Goal: Task Accomplishment & Management: Manage account settings

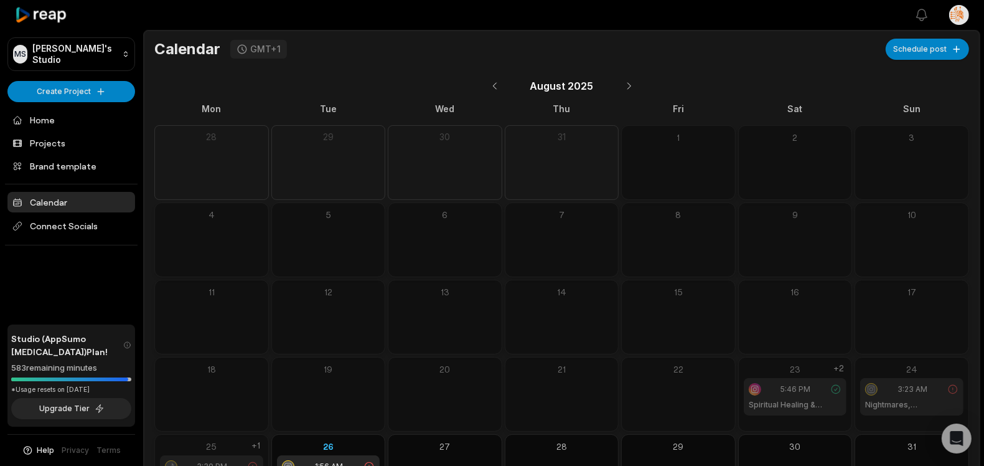
scroll to position [63, 0]
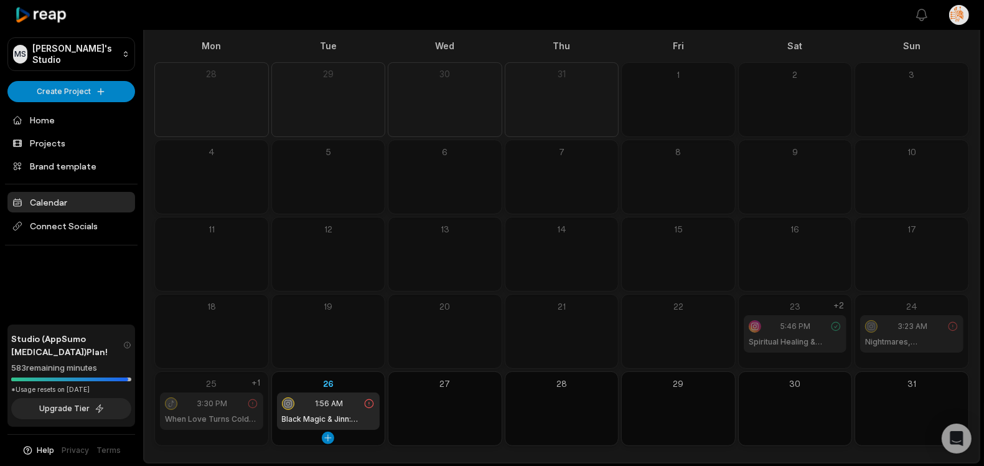
click at [320, 419] on h1 "Black Magic & Jinn: Hidden Dangers Unveiled" at bounding box center [328, 418] width 93 height 11
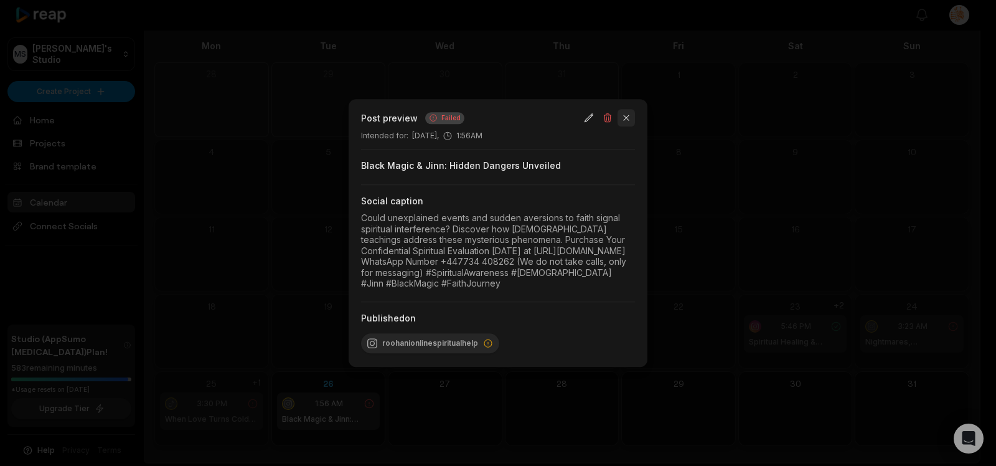
click at [630, 109] on button "button" at bounding box center [626, 117] width 17 height 17
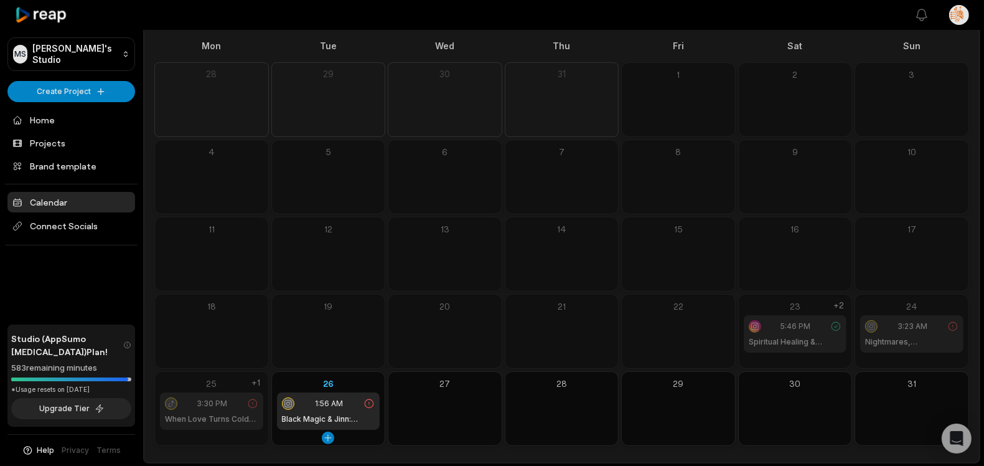
click at [328, 421] on h1 "Black Magic & Jinn: Hidden Dangers Unveiled" at bounding box center [328, 418] width 93 height 11
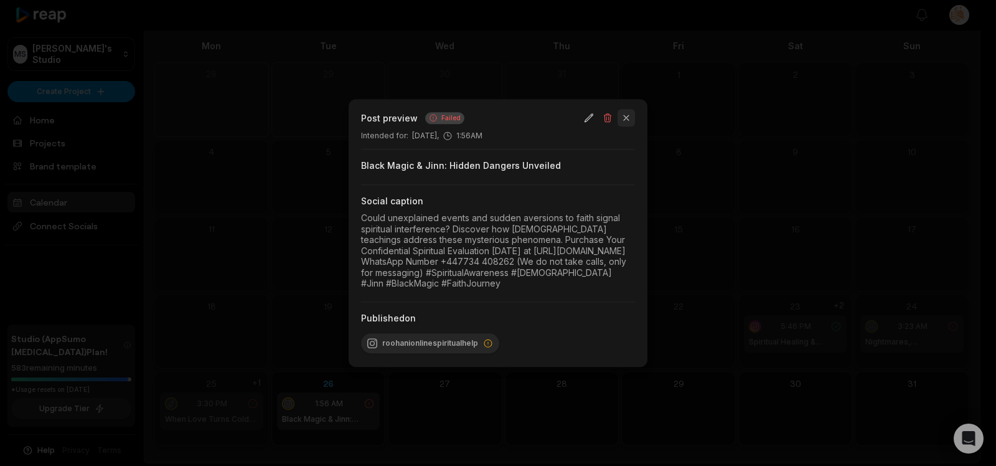
click at [630, 109] on button "button" at bounding box center [626, 117] width 17 height 17
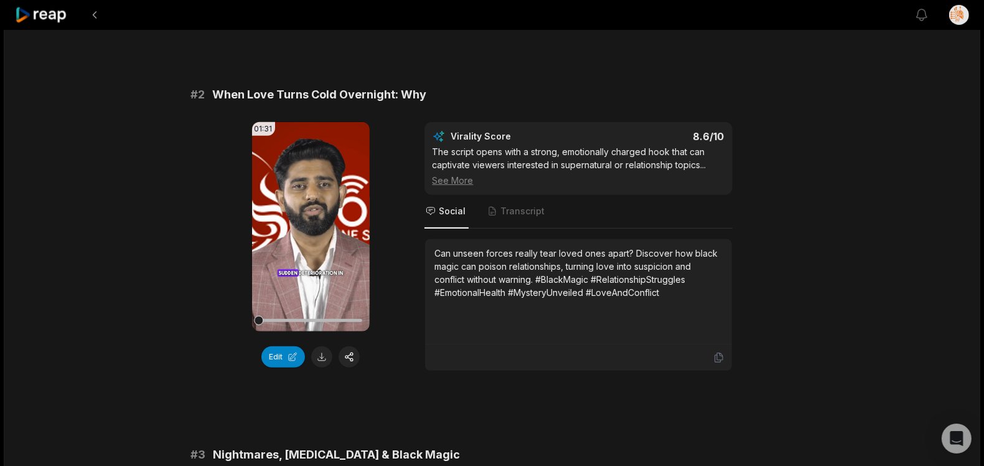
scroll to position [431, 0]
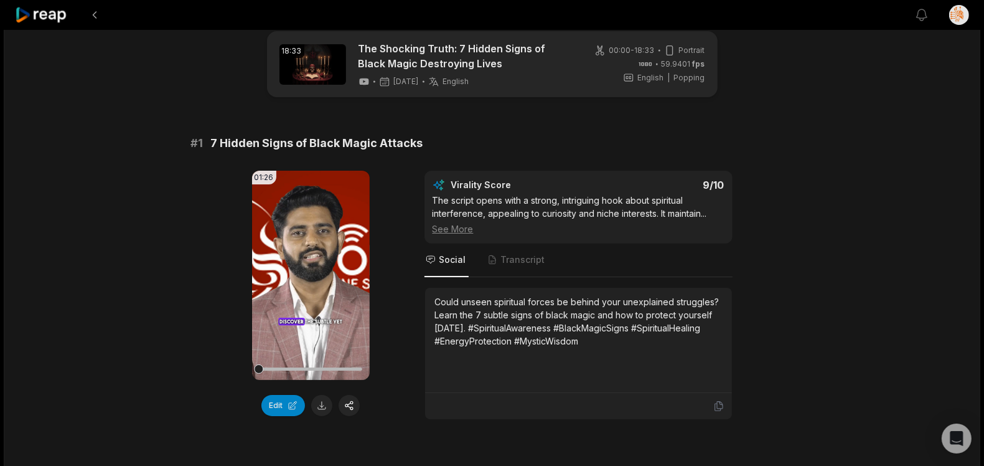
scroll to position [0, 0]
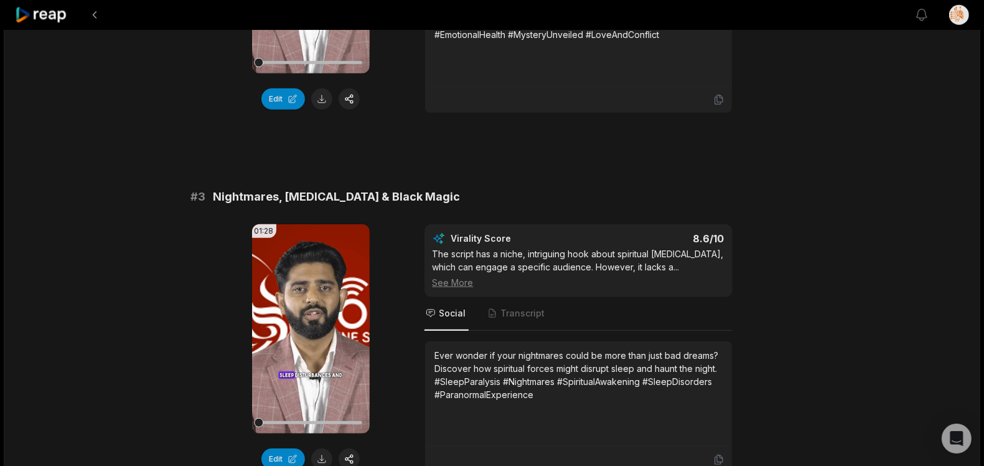
scroll to position [685, 0]
drag, startPoint x: 796, startPoint y: 196, endPoint x: 856, endPoint y: 220, distance: 64.9
click at [856, 220] on div "18:33 The Shocking Truth: 7 Hidden Signs of Black Magic Destroying Lives [DATE]…" at bounding box center [492, 314] width 977 height 1939
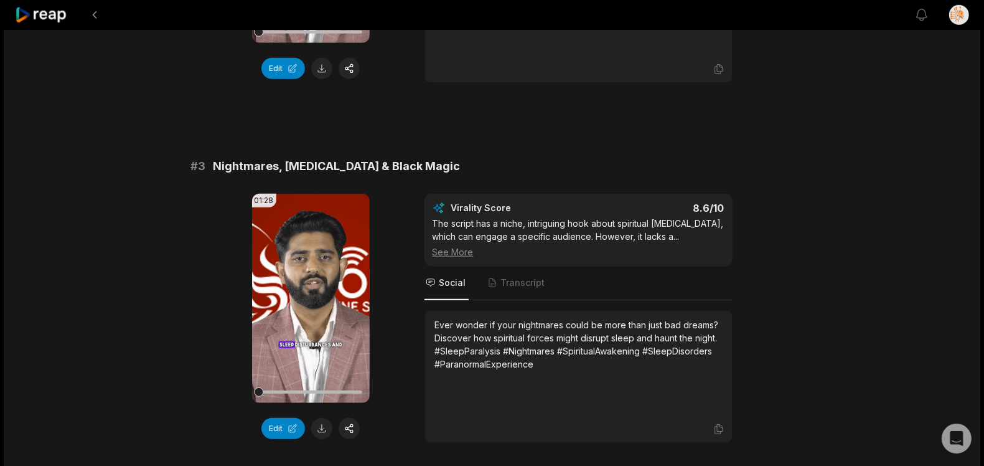
scroll to position [747, 0]
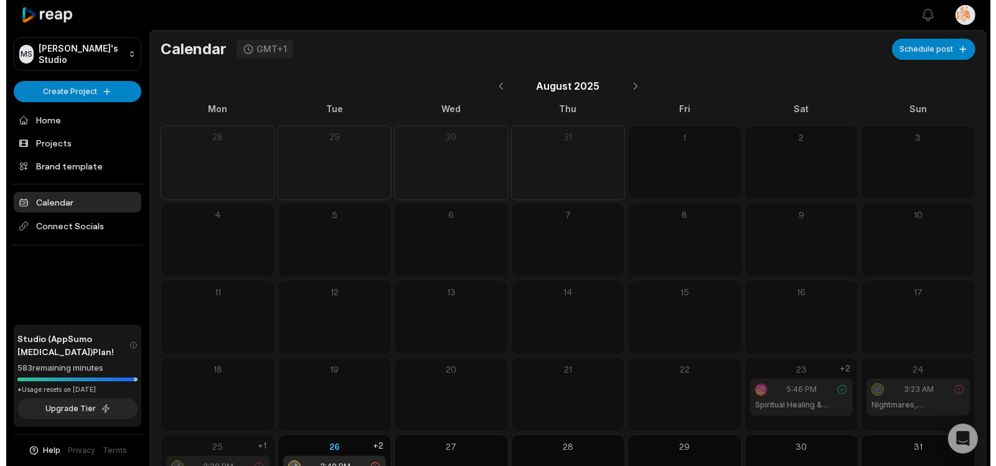
scroll to position [63, 0]
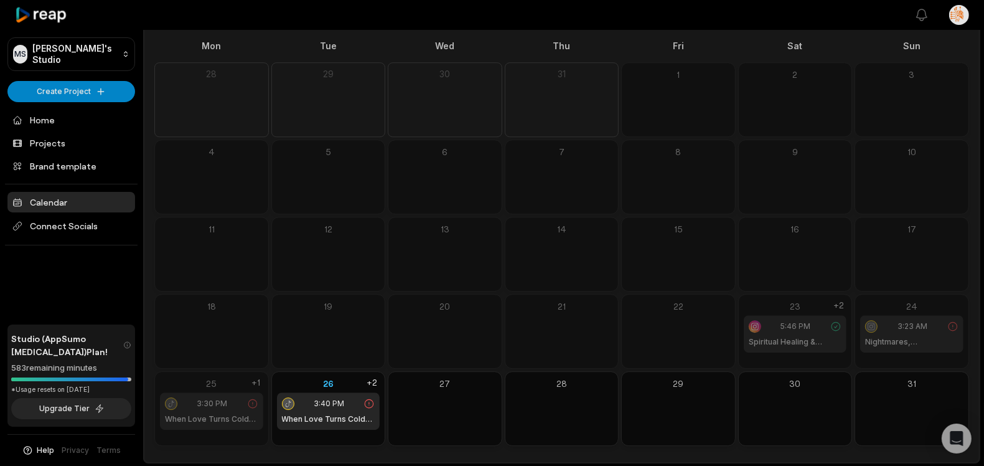
click at [228, 407] on div "3:30 PM" at bounding box center [211, 403] width 93 height 12
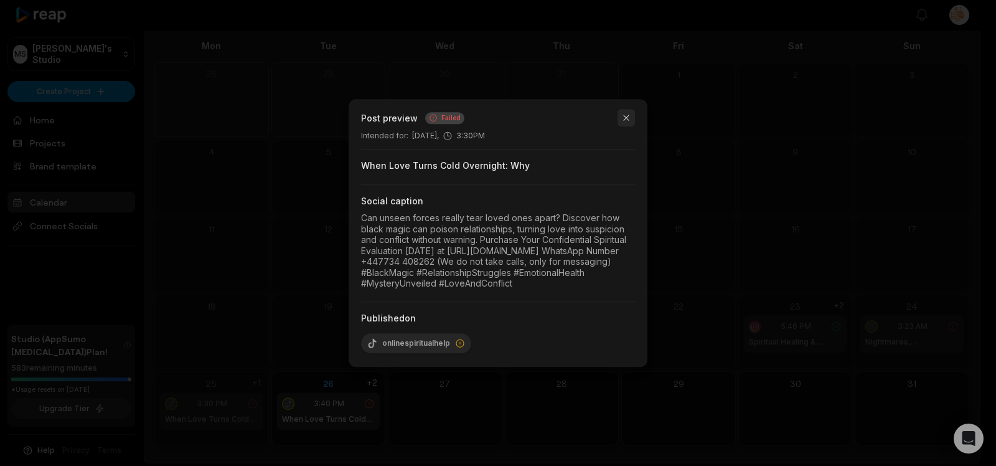
click at [628, 111] on button "button" at bounding box center [626, 117] width 17 height 17
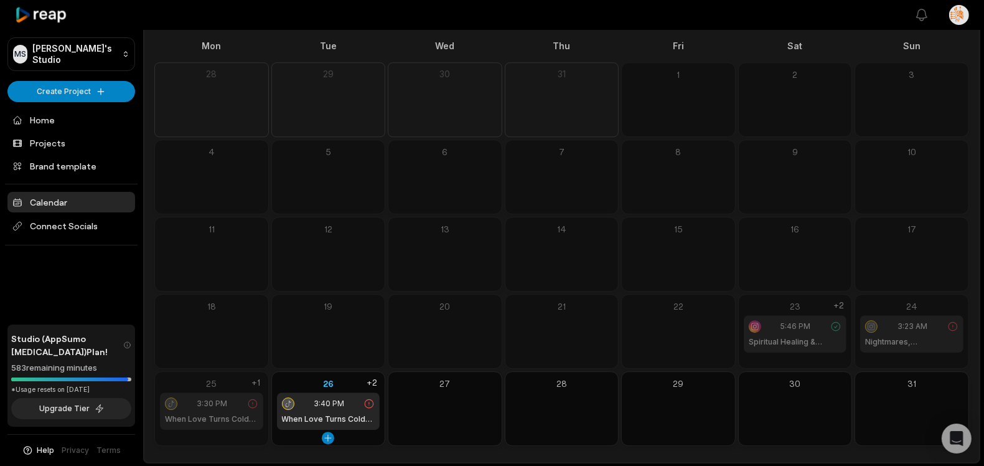
click at [332, 412] on div "3:40 PM When Love Turns Cold Overnight: Why" at bounding box center [328, 410] width 103 height 37
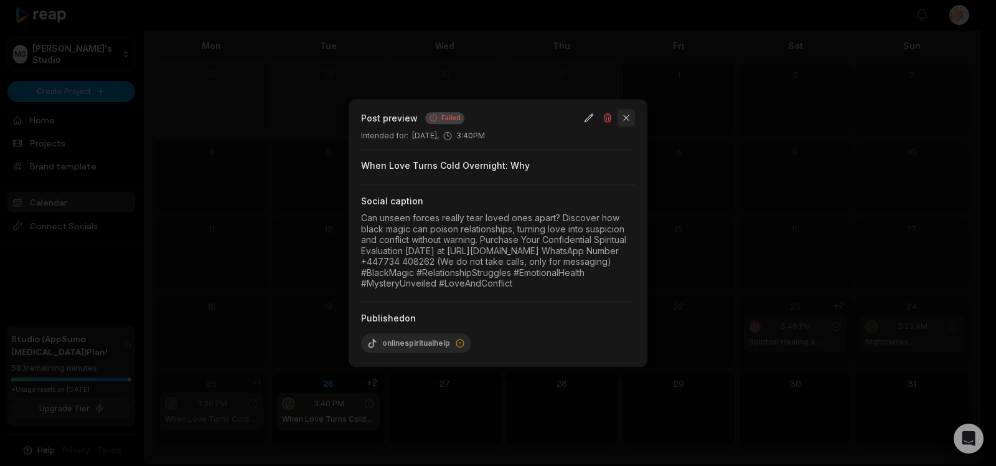
click at [630, 109] on button "button" at bounding box center [626, 117] width 17 height 17
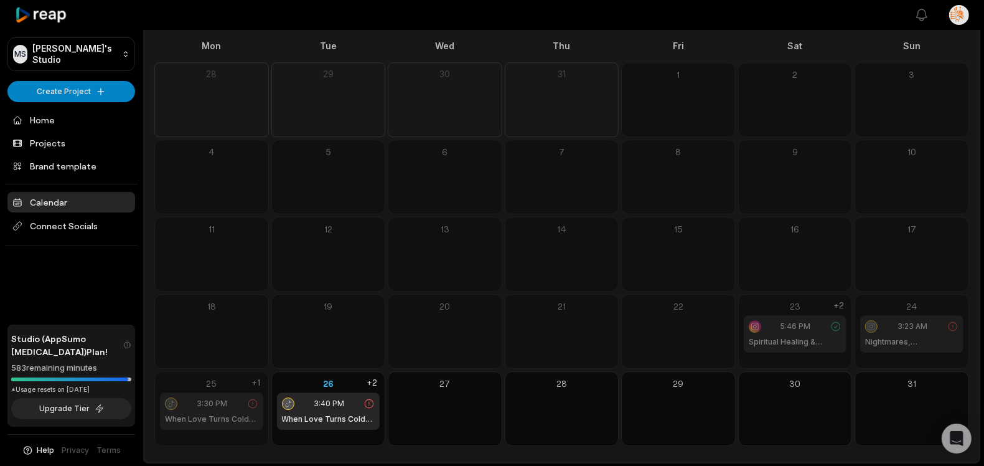
click at [210, 407] on span "3:30 PM" at bounding box center [212, 403] width 31 height 11
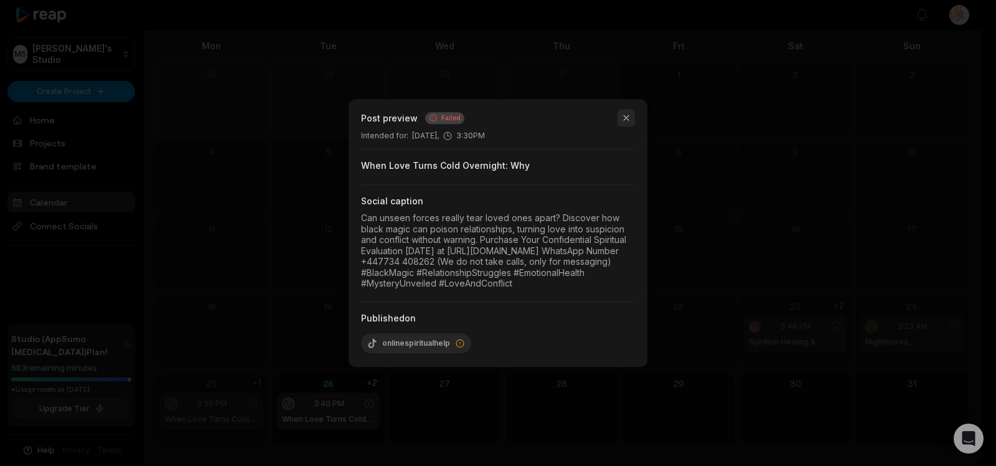
click at [629, 109] on button "button" at bounding box center [626, 117] width 17 height 17
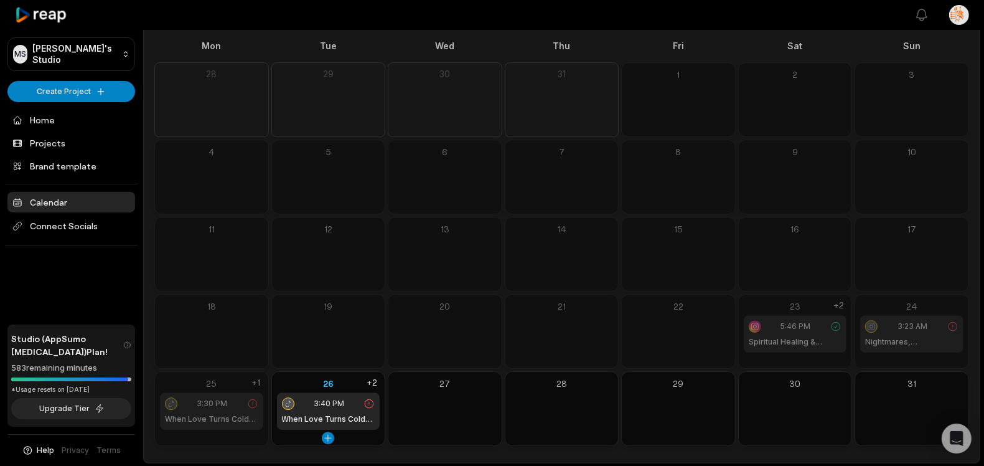
click at [341, 385] on div "26" at bounding box center [328, 383] width 103 height 13
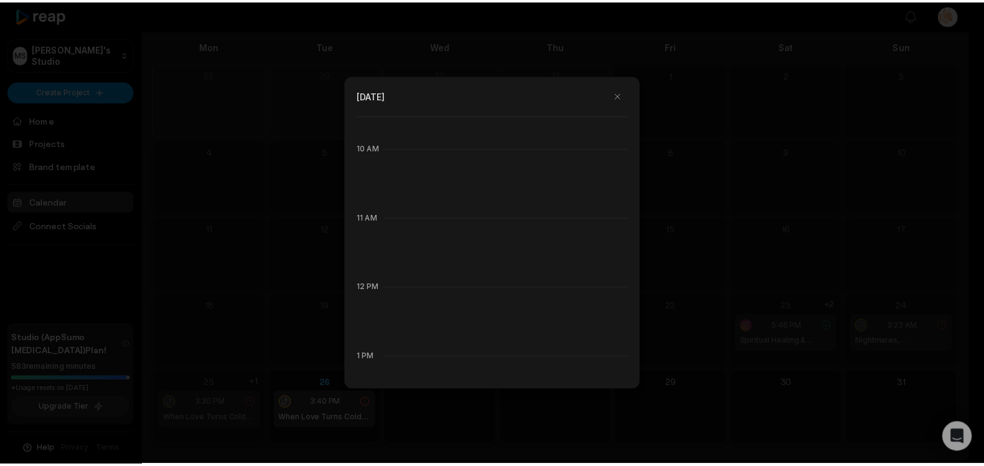
scroll to position [0, 0]
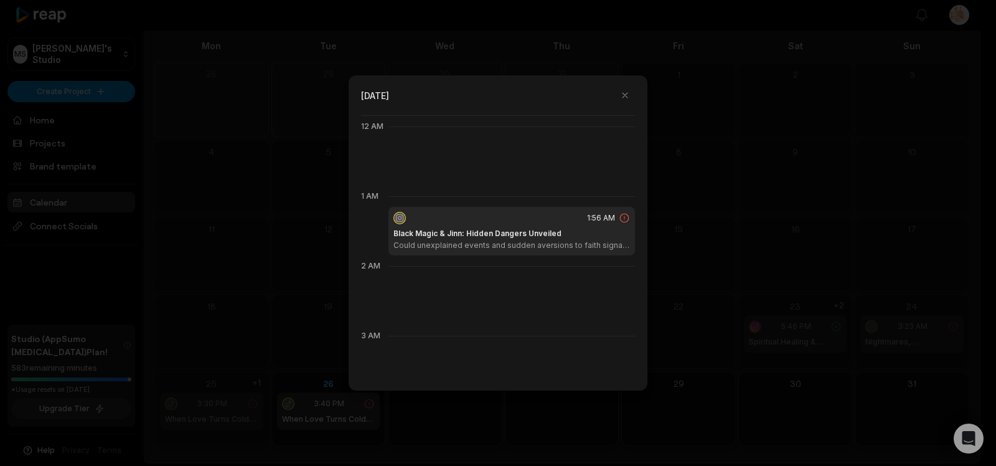
click at [528, 222] on div "1:56 AM" at bounding box center [511, 218] width 237 height 12
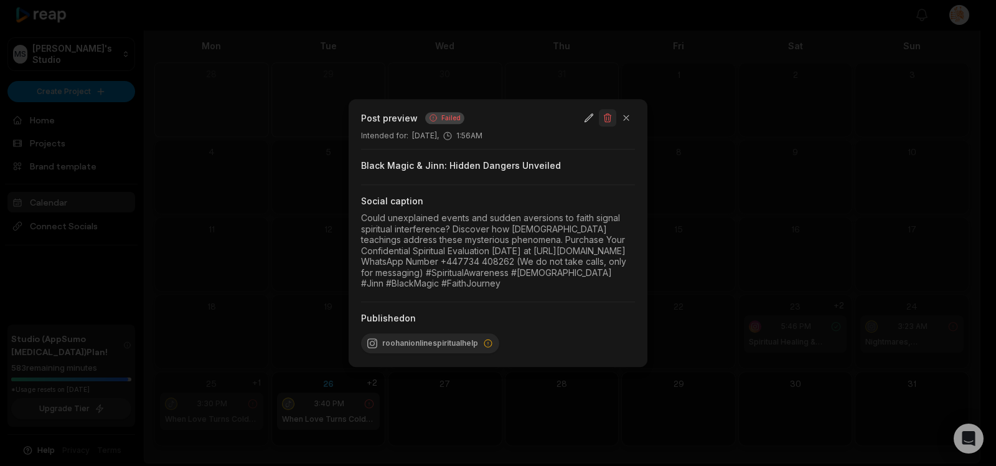
click at [608, 109] on button "button" at bounding box center [607, 117] width 17 height 17
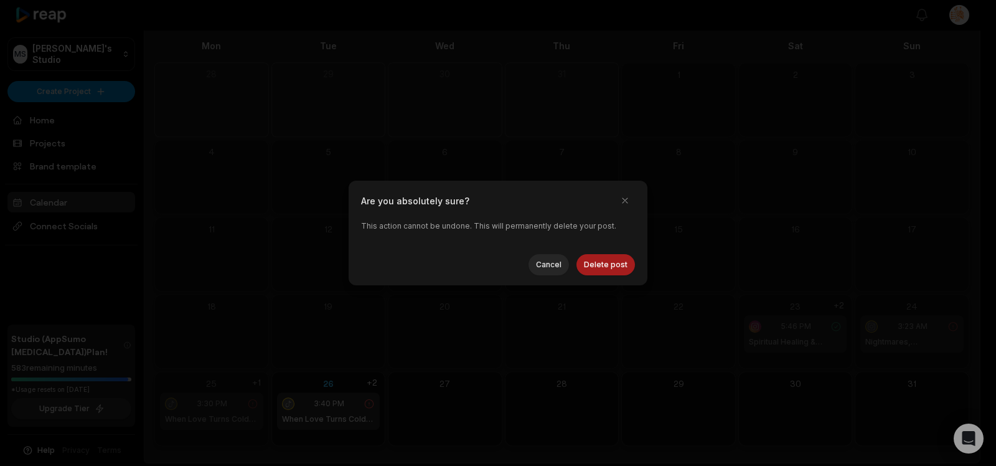
click at [596, 265] on button "Delete post" at bounding box center [606, 264] width 59 height 21
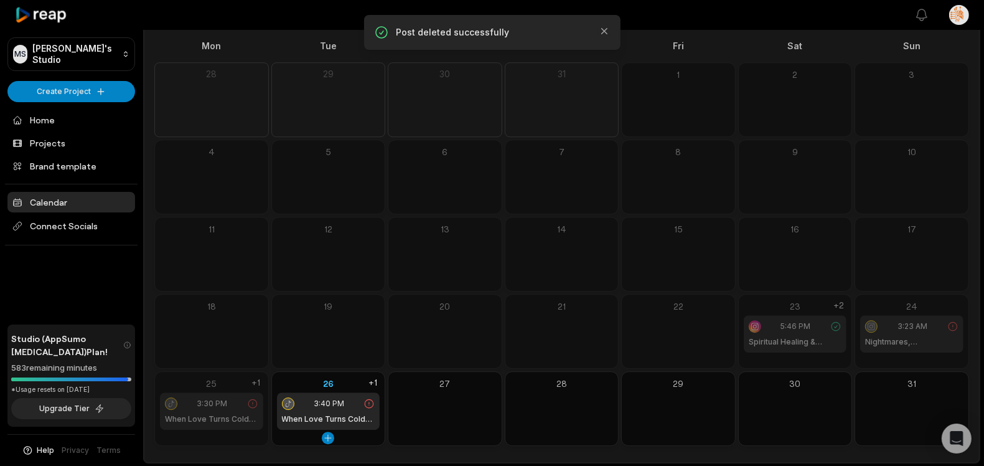
click at [326, 403] on span "3:40 PM" at bounding box center [329, 403] width 31 height 11
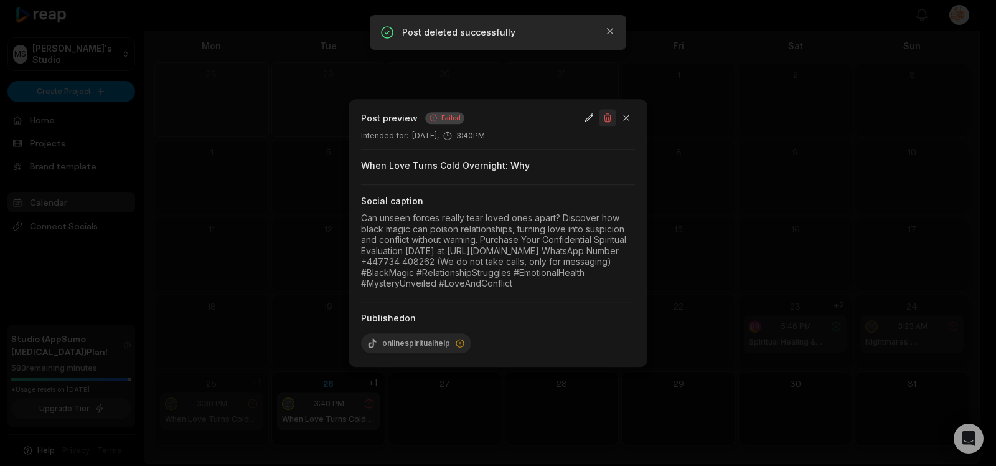
click at [608, 109] on button "button" at bounding box center [607, 117] width 17 height 17
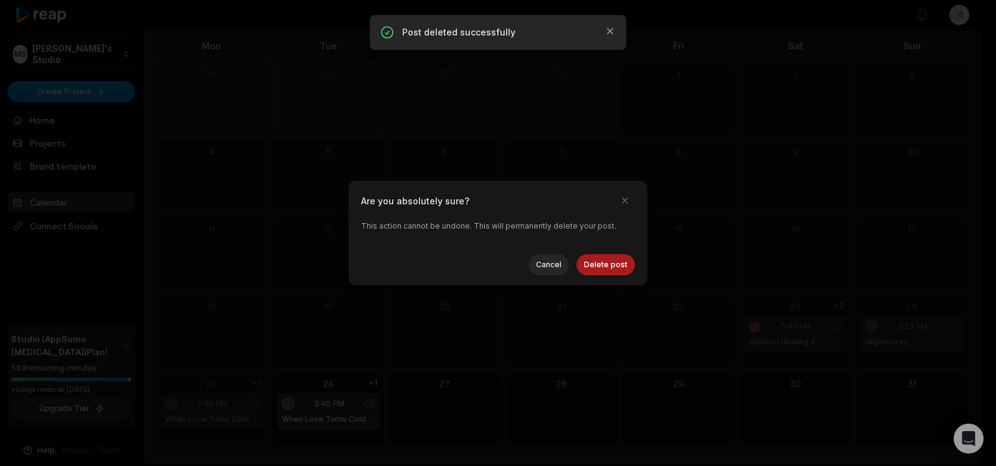
click at [601, 268] on button "Delete post" at bounding box center [606, 264] width 59 height 21
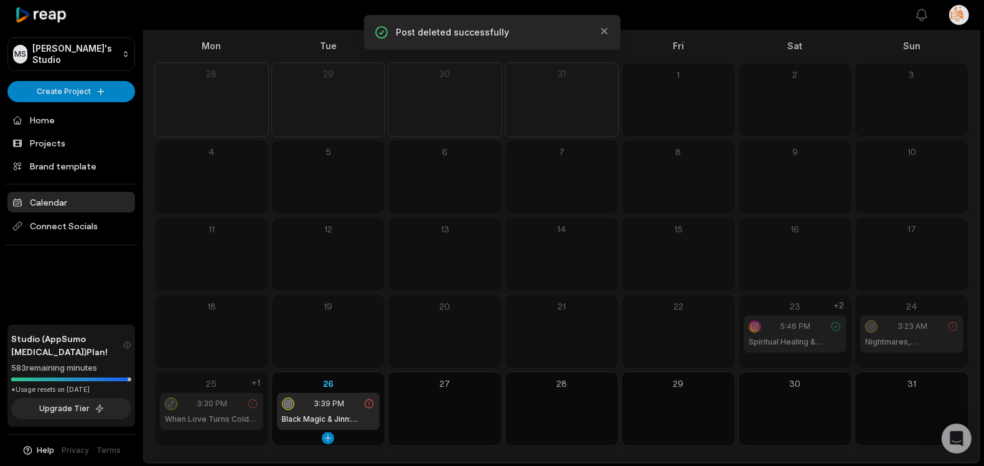
click at [345, 410] on div "3:39 PM Black Magic & Jinn: Hidden Dangers Unveiled" at bounding box center [328, 410] width 103 height 37
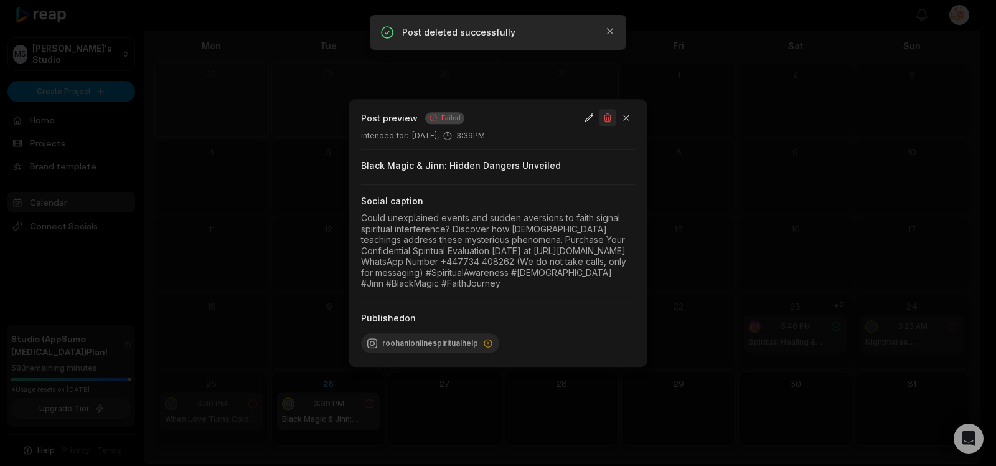
click at [606, 109] on button "button" at bounding box center [607, 117] width 17 height 17
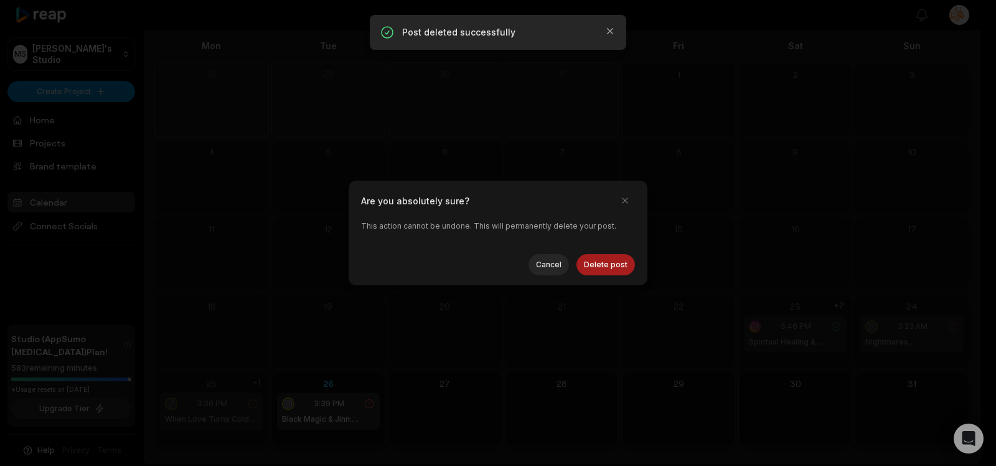
click at [596, 265] on button "Delete post" at bounding box center [606, 264] width 59 height 21
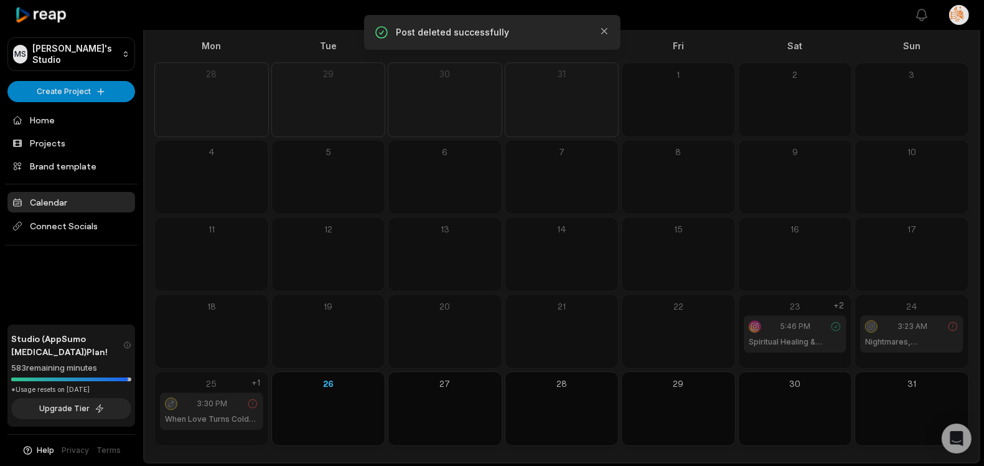
click at [206, 417] on h1 "When Love Turns Cold Overnight: Why" at bounding box center [211, 418] width 93 height 11
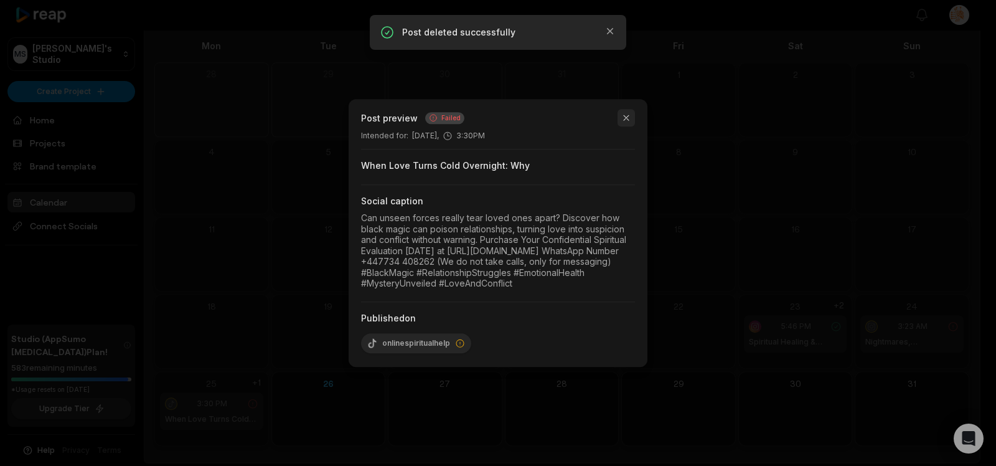
click at [627, 109] on button "button" at bounding box center [626, 117] width 17 height 17
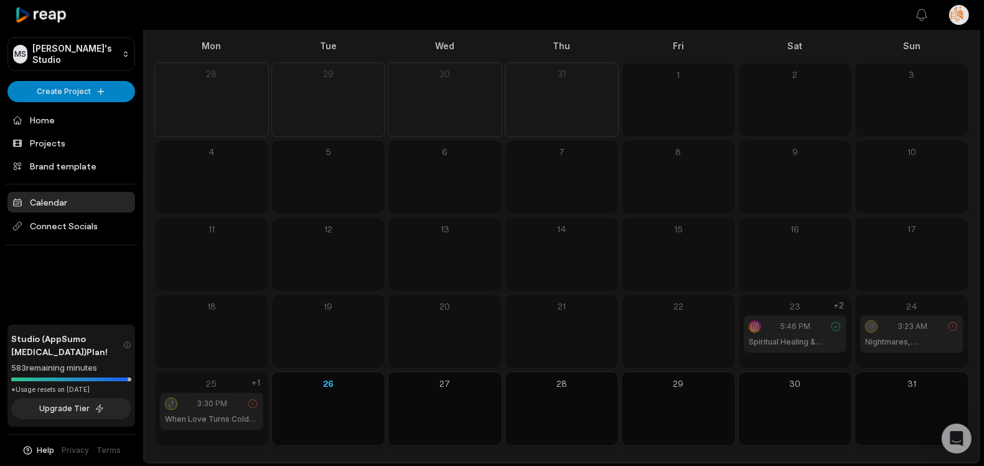
click at [905, 337] on h1 "Nightmares, [MEDICAL_DATA] & Black Magic" at bounding box center [911, 341] width 93 height 11
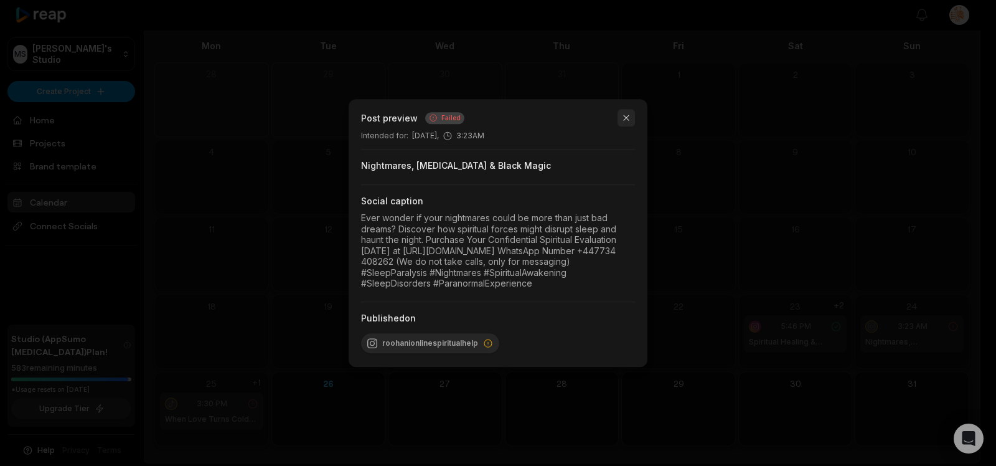
click at [626, 110] on button "button" at bounding box center [626, 117] width 17 height 17
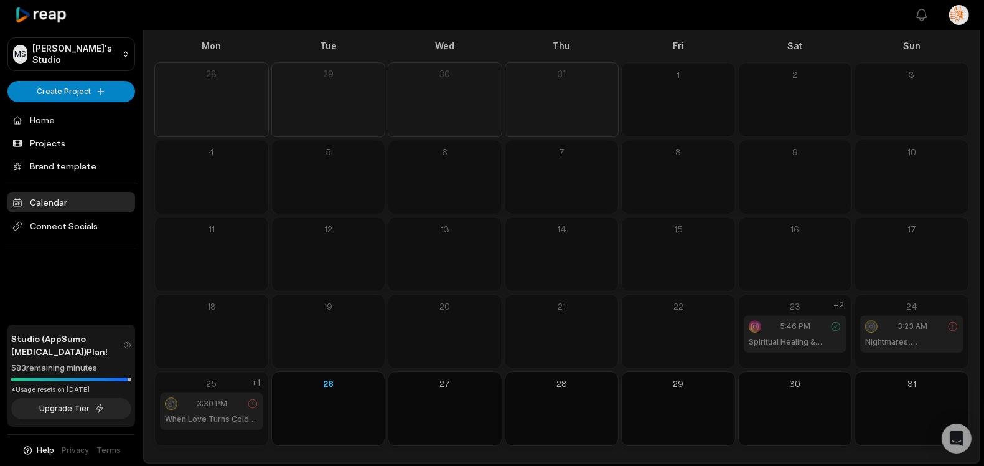
click at [778, 326] on div "5:46 PM" at bounding box center [795, 326] width 93 height 12
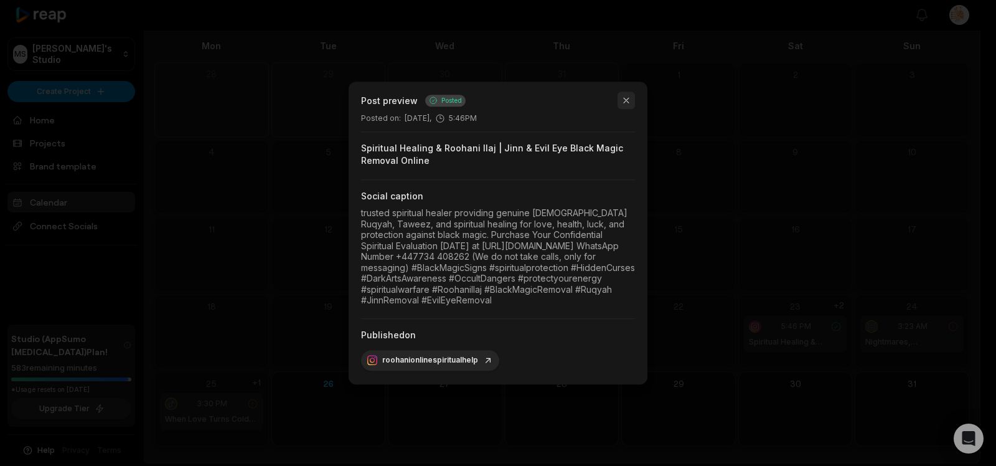
click at [625, 96] on button "button" at bounding box center [626, 100] width 17 height 17
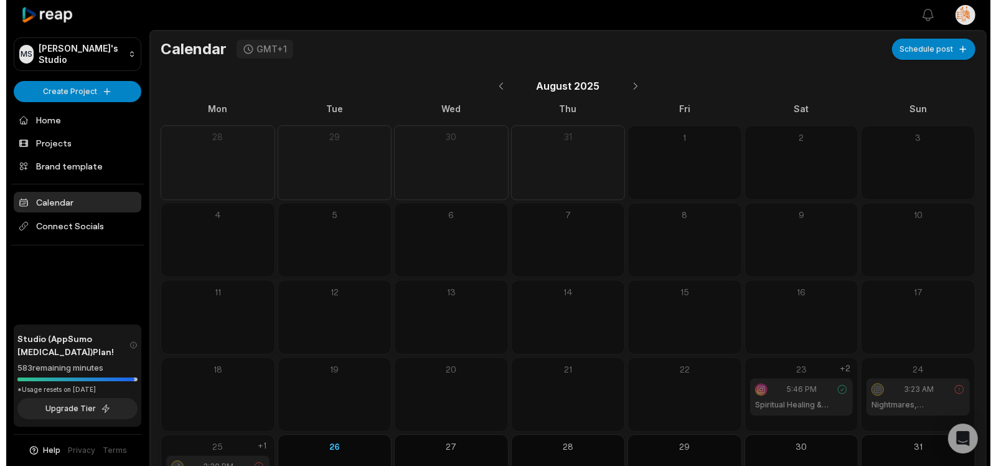
scroll to position [63, 0]
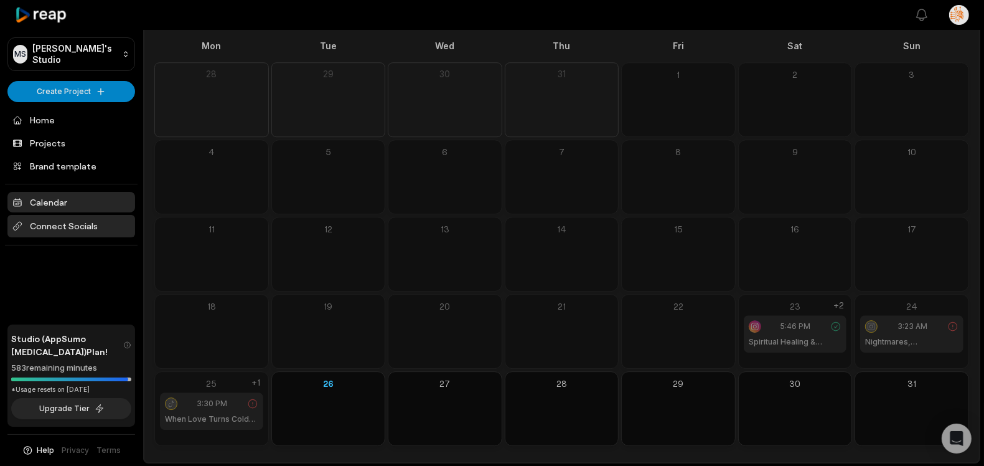
click at [64, 228] on span "Connect Socials" at bounding box center [71, 226] width 128 height 22
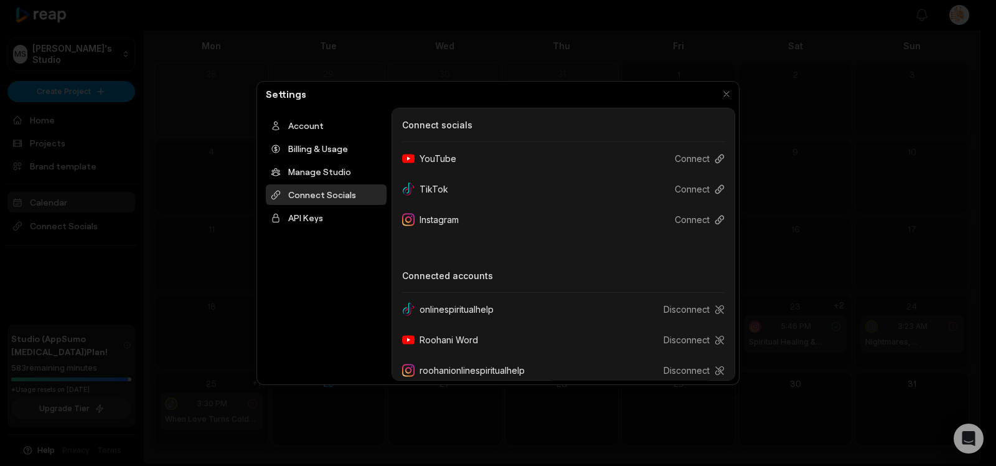
scroll to position [11, 0]
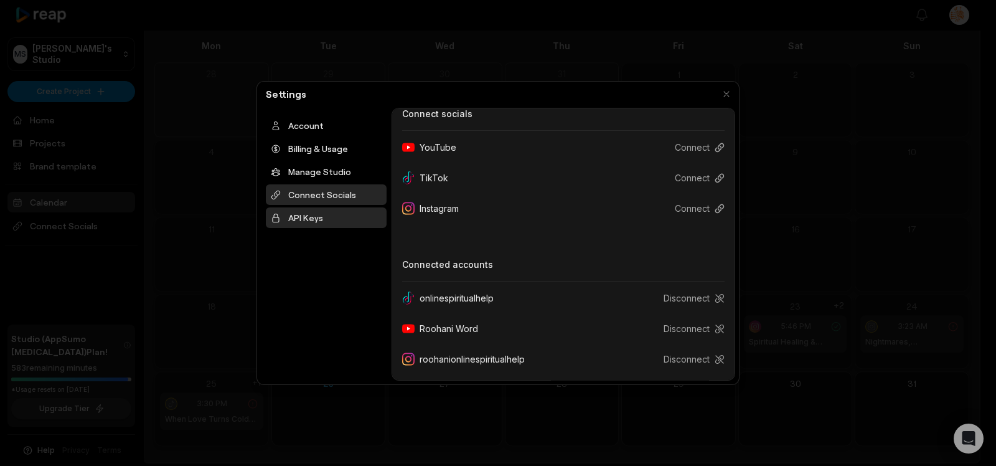
click at [328, 218] on div "API Keys" at bounding box center [326, 217] width 121 height 21
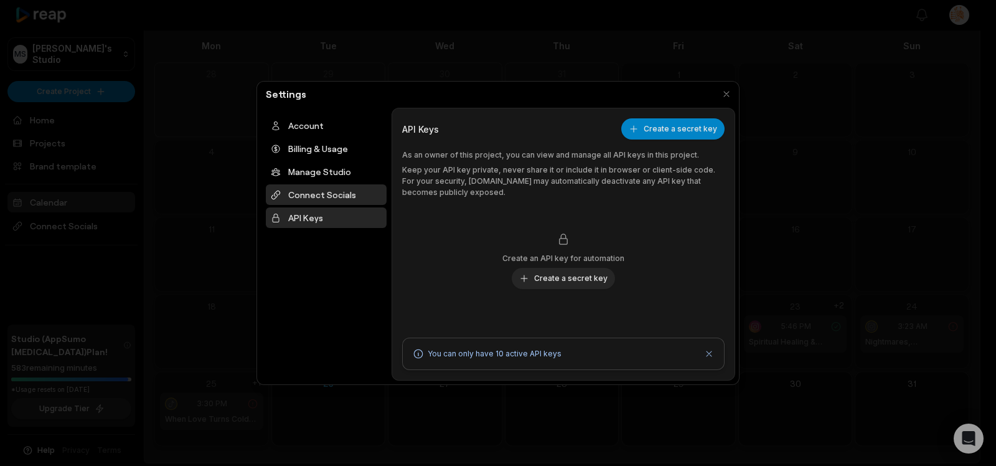
click at [348, 196] on div "Connect Socials" at bounding box center [326, 194] width 121 height 21
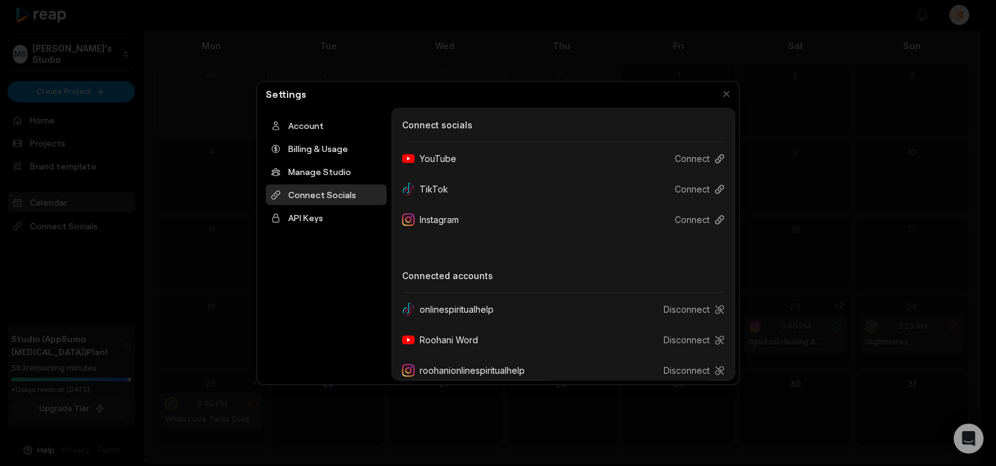
scroll to position [11, 0]
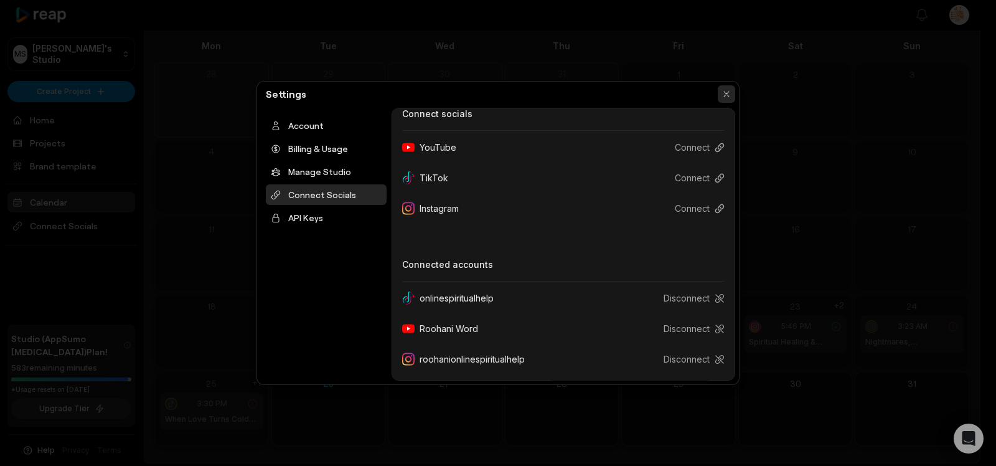
click at [723, 95] on button "button" at bounding box center [726, 93] width 17 height 17
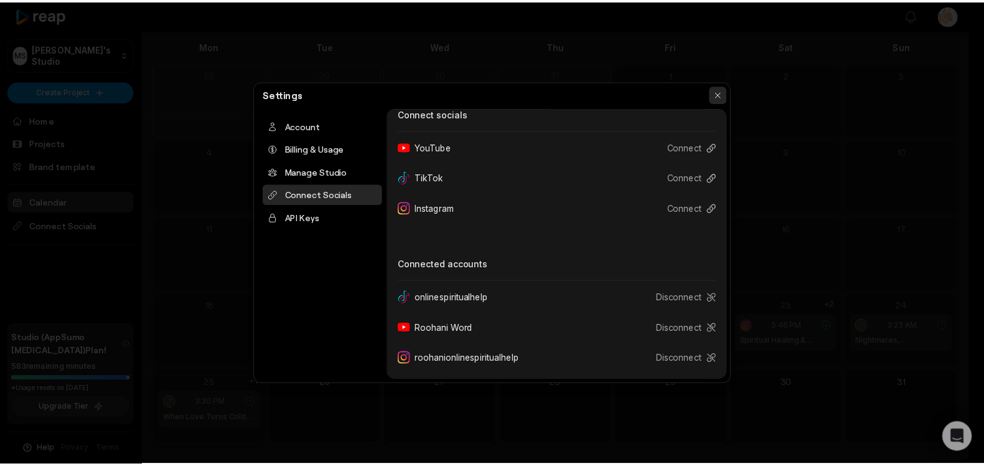
scroll to position [0, 0]
